Goal: Transaction & Acquisition: Subscribe to service/newsletter

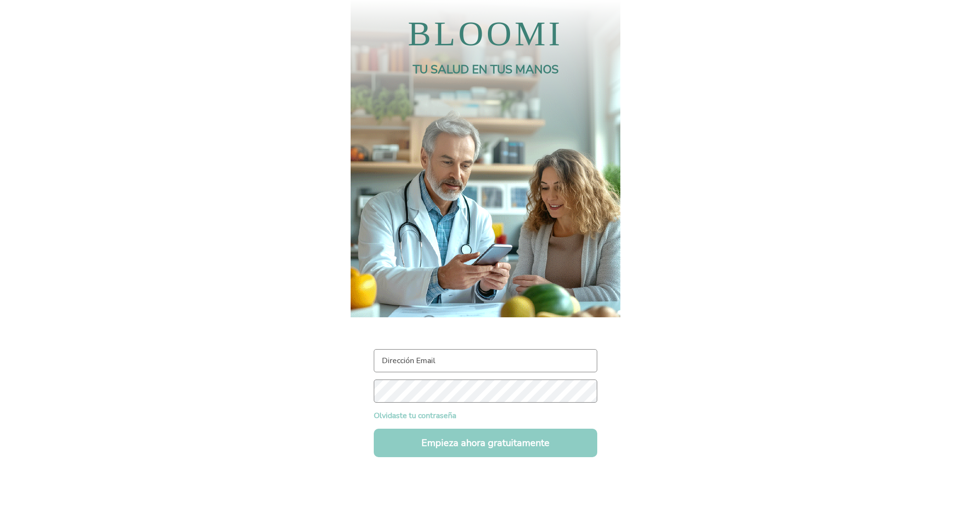
click at [414, 363] on input "text" at bounding box center [486, 360] width 224 height 23
click at [329, 387] on body "No hay foto Autor Home Nutrición Movimiento Bienestar BLOOMI TU SALUD EN TUS MA…" at bounding box center [485, 264] width 971 height 529
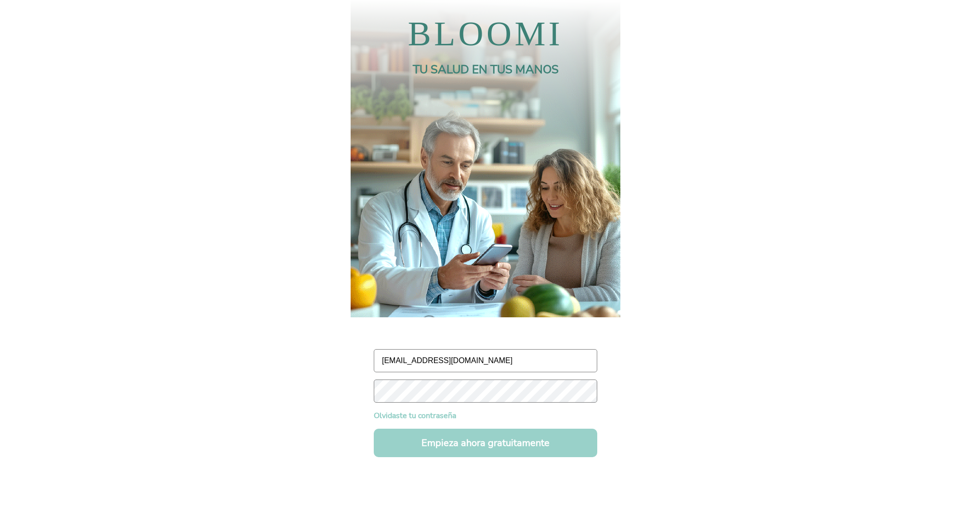
click at [424, 444] on button "Empieza ahora gratuitamente" at bounding box center [486, 442] width 224 height 28
click at [400, 361] on input "[EMAIL_ADDRESS][DOMAIN_NAME]" at bounding box center [486, 360] width 224 height 23
type input "[EMAIL_ADDRESS][DOMAIN_NAME]"
click at [412, 444] on button "Empieza ahora gratuitamente" at bounding box center [486, 442] width 224 height 28
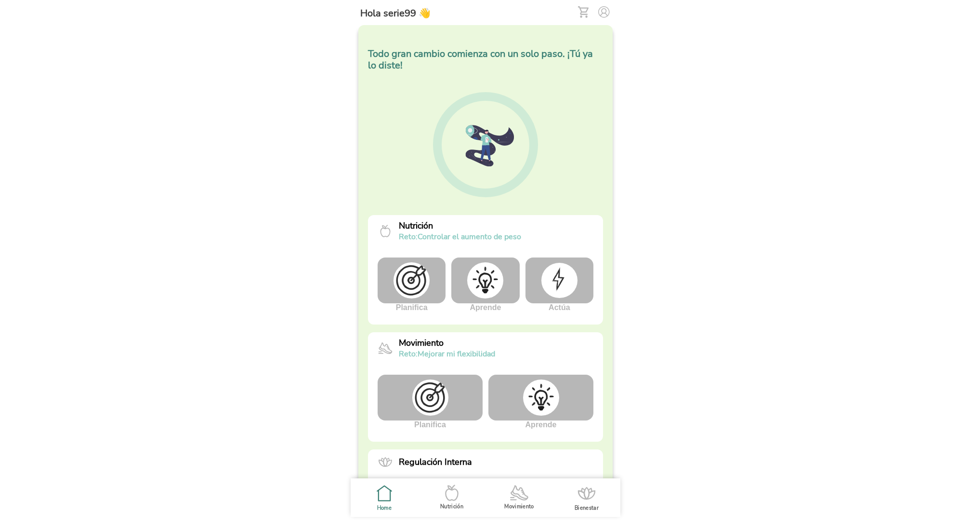
scroll to position [174, 0]
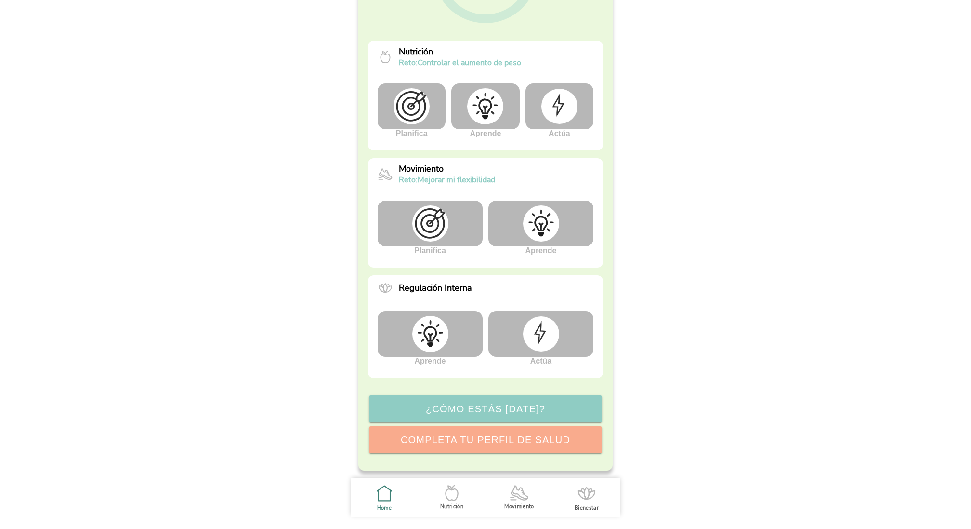
click at [535, 339] on img at bounding box center [541, 333] width 36 height 35
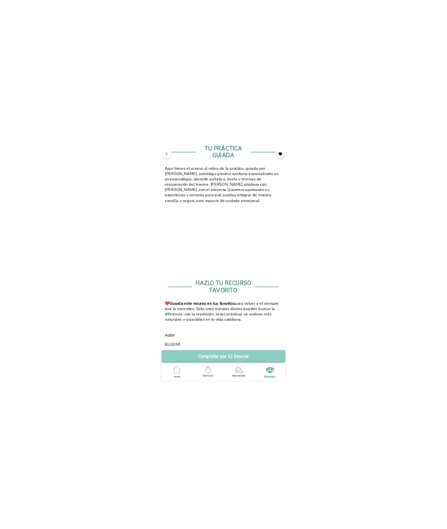
scroll to position [419, 0]
